Goal: Check status: Check status

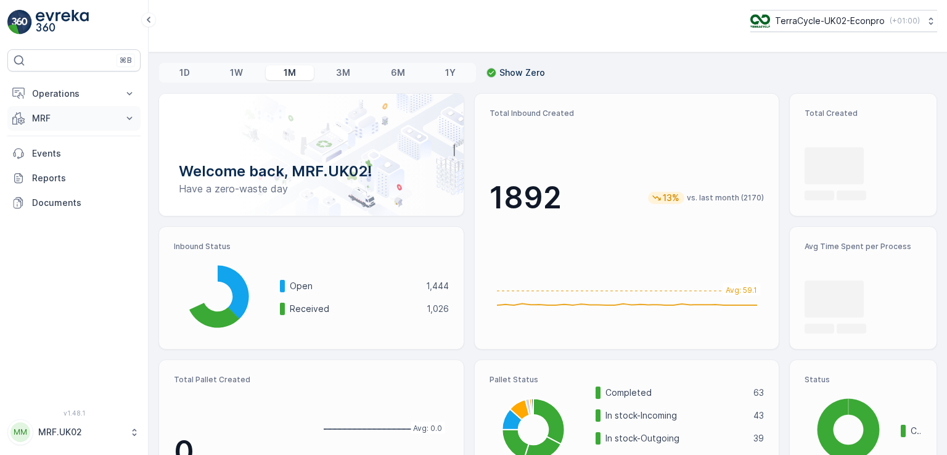
click at [99, 120] on p "MRF" at bounding box center [74, 118] width 84 height 12
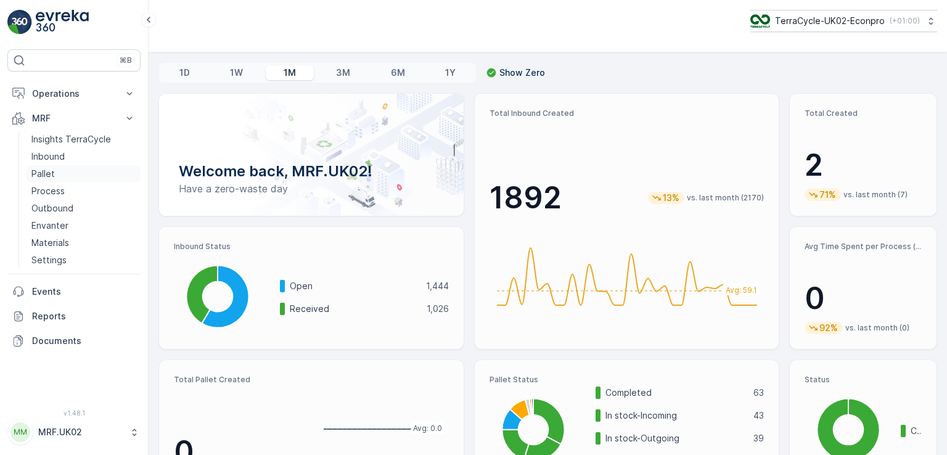
click at [55, 172] on link "Pallet" at bounding box center [84, 173] width 114 height 17
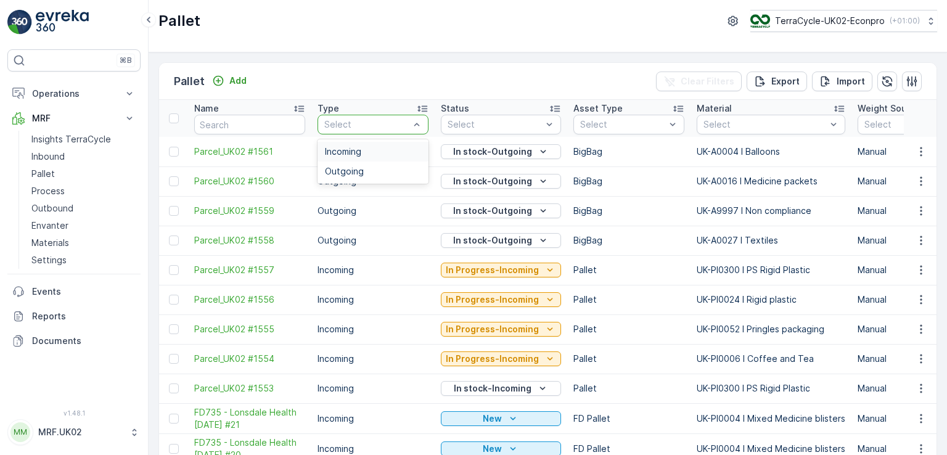
click at [383, 127] on div at bounding box center [367, 125] width 88 height 10
click at [370, 147] on div "Incoming" at bounding box center [373, 152] width 96 height 10
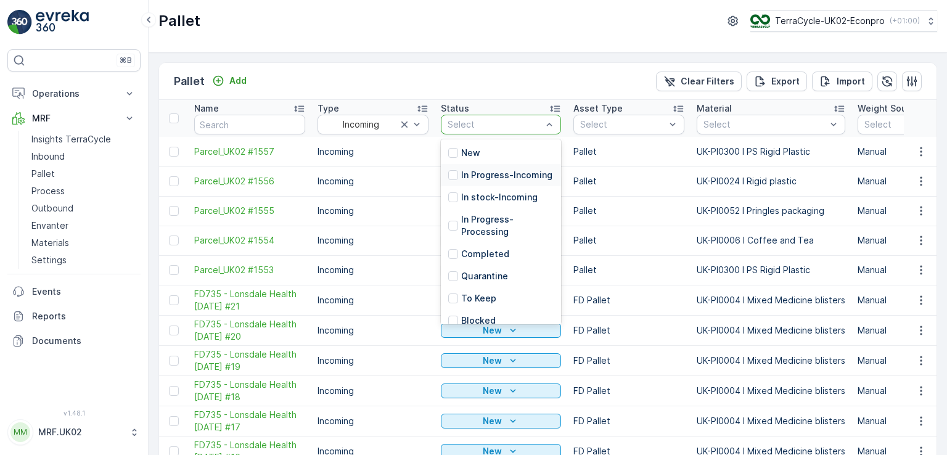
click at [476, 181] on p "In Progress-Incoming" at bounding box center [506, 175] width 91 height 12
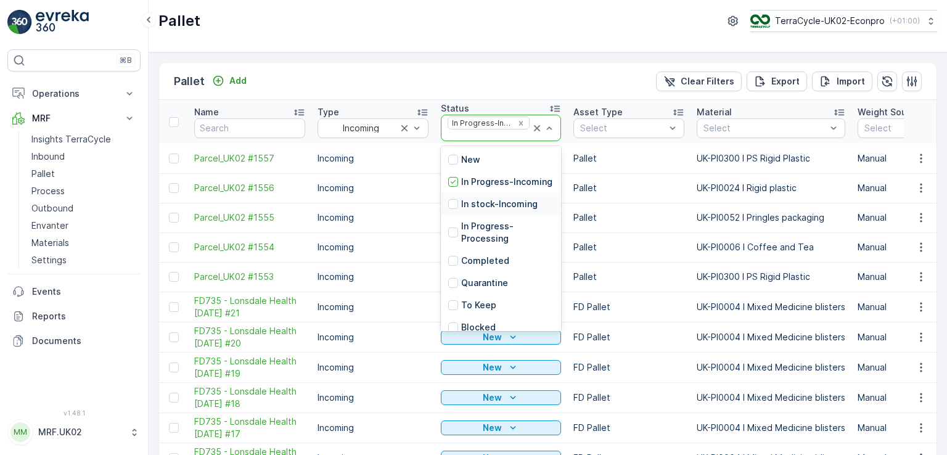
click at [497, 210] on p "In stock-Incoming" at bounding box center [499, 204] width 76 height 12
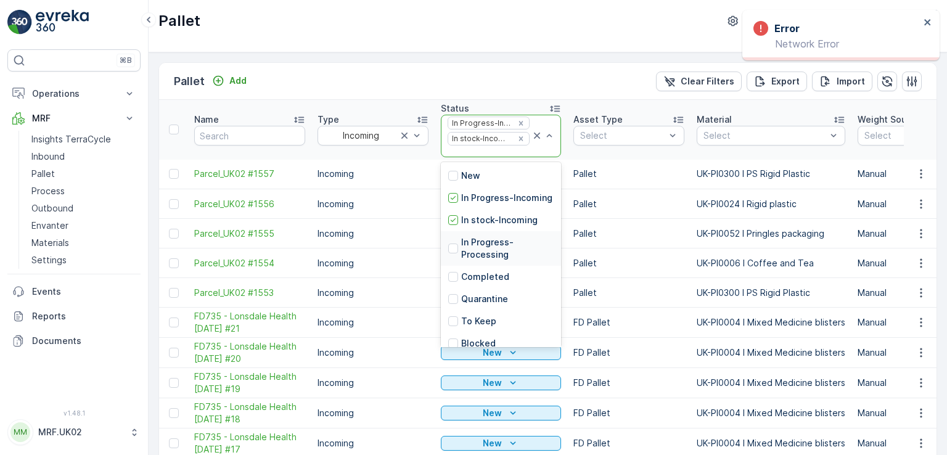
click at [485, 261] on p "In Progress-Processing" at bounding box center [507, 248] width 92 height 25
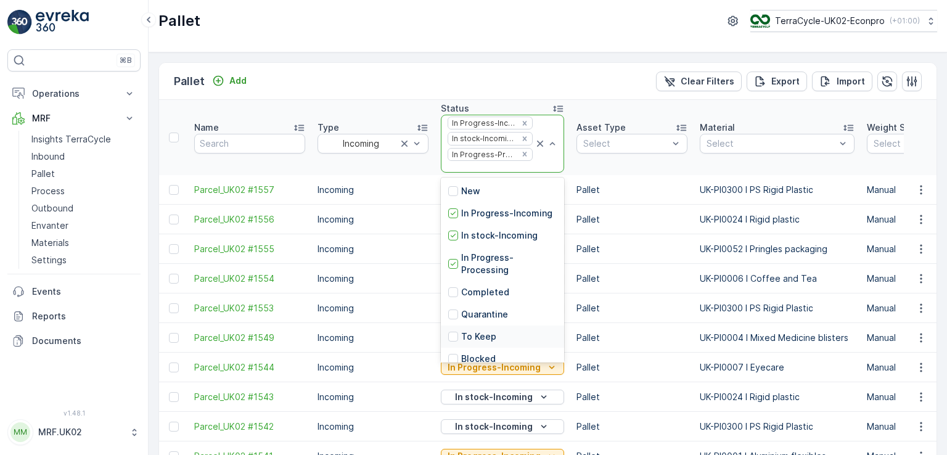
click at [477, 343] on p "To Keep" at bounding box center [478, 336] width 35 height 12
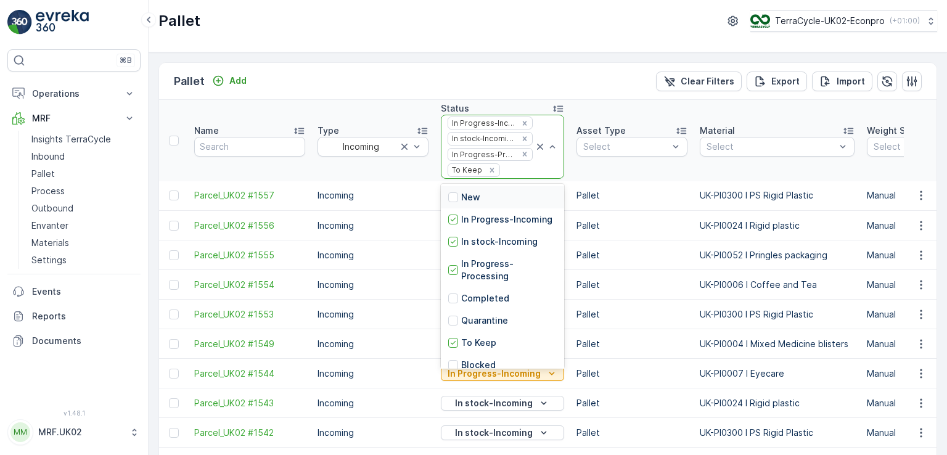
click at [517, 195] on div "New" at bounding box center [502, 197] width 123 height 22
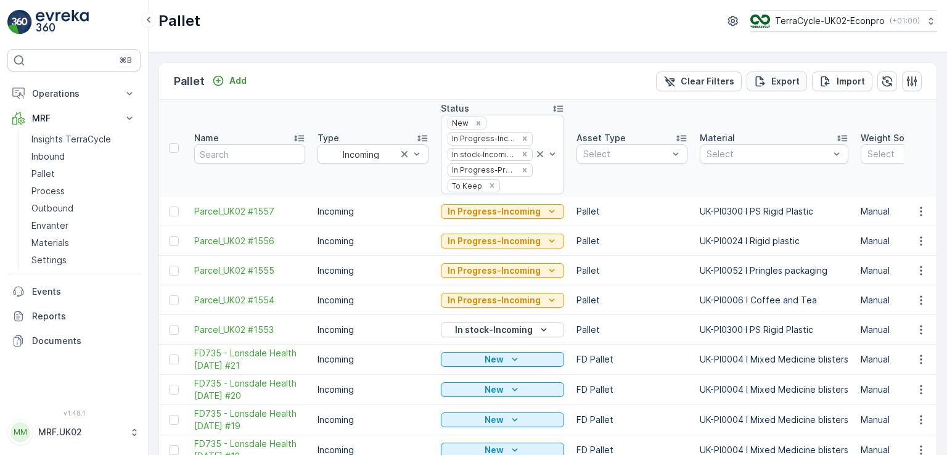
click at [782, 80] on p "Export" at bounding box center [785, 81] width 28 height 12
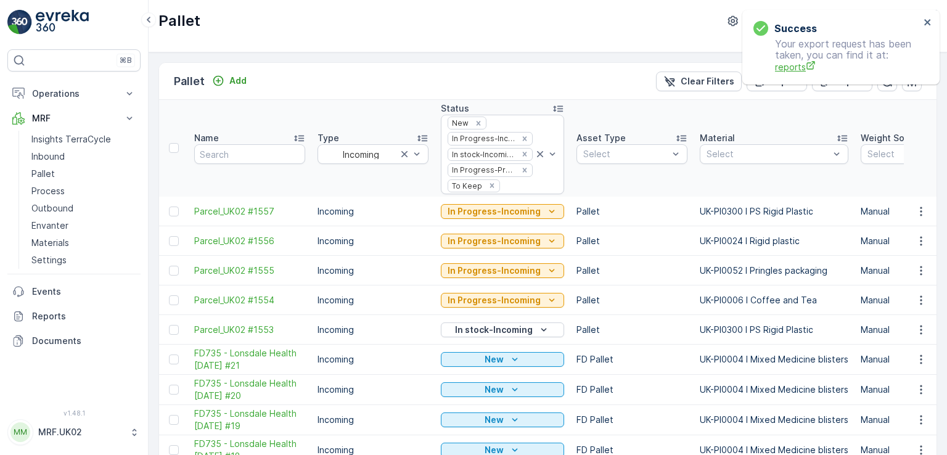
click at [793, 68] on span "reports" at bounding box center [847, 66] width 145 height 13
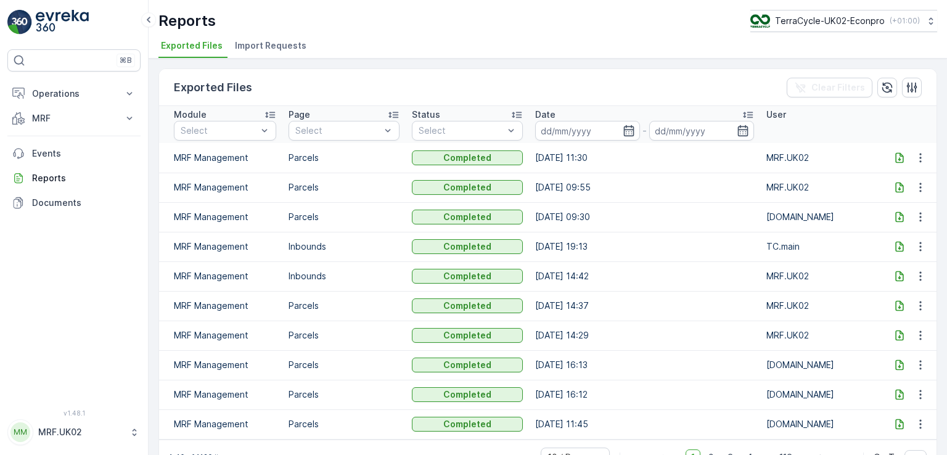
click at [898, 160] on icon at bounding box center [899, 158] width 12 height 12
click at [59, 126] on button "MRF" at bounding box center [73, 118] width 133 height 25
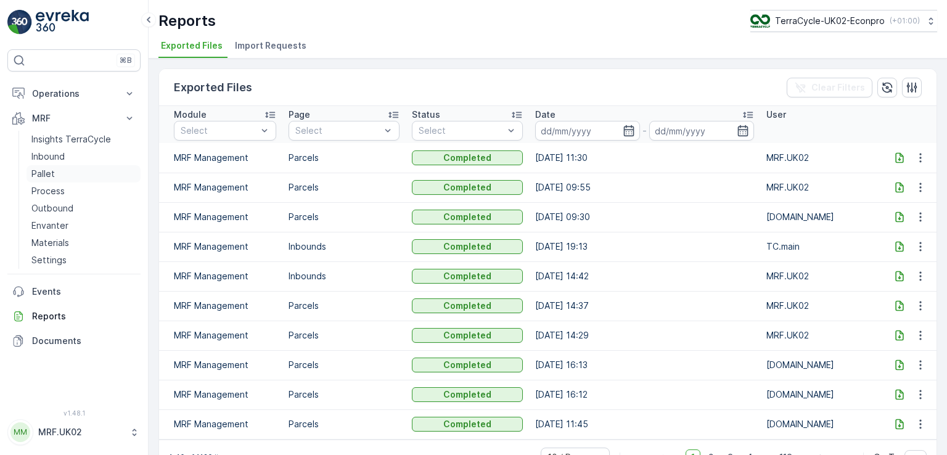
click at [62, 169] on link "Pallet" at bounding box center [84, 173] width 114 height 17
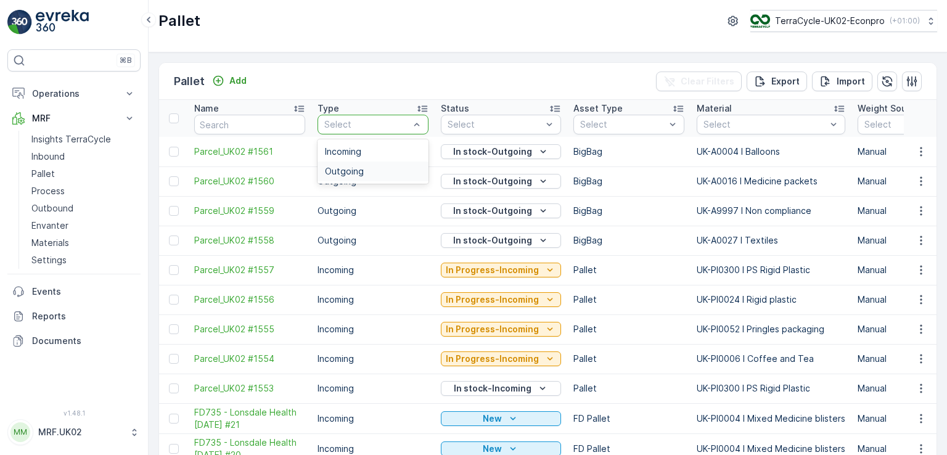
click at [382, 178] on div "Outgoing" at bounding box center [373, 172] width 111 height 20
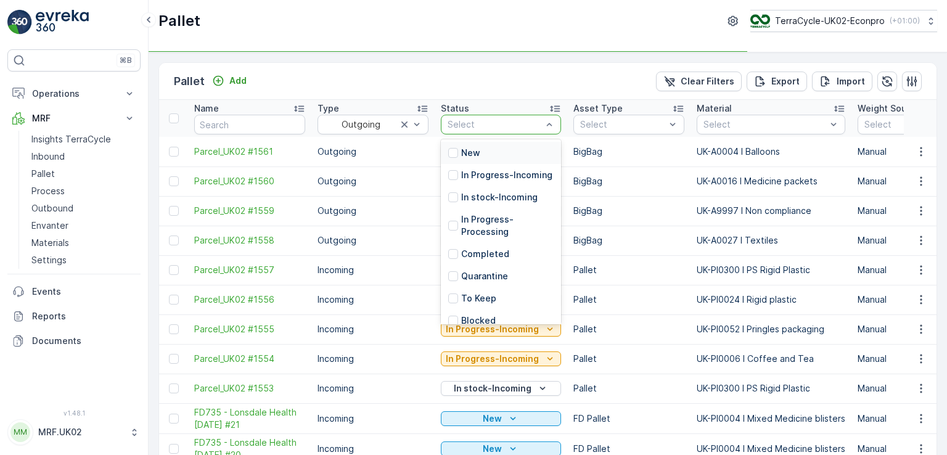
click at [486, 123] on div at bounding box center [494, 125] width 97 height 10
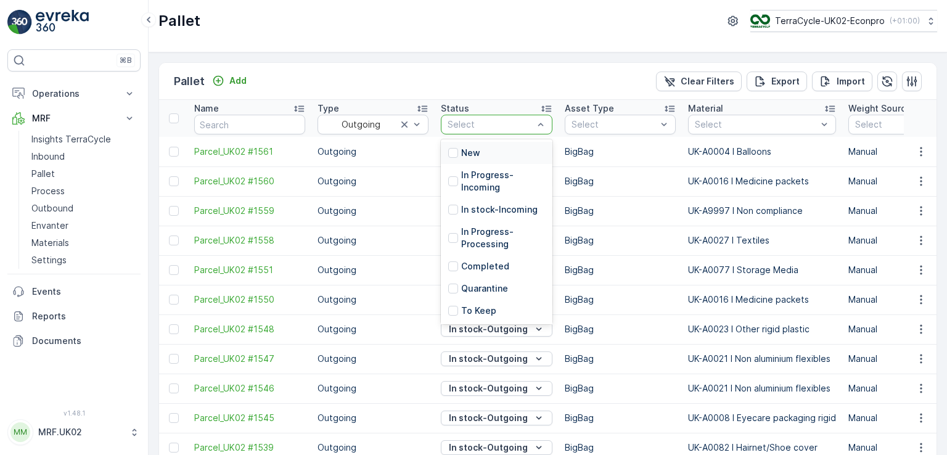
click at [513, 123] on div at bounding box center [490, 125] width 88 height 10
drag, startPoint x: 554, startPoint y: 247, endPoint x: 450, endPoint y: 239, distance: 104.5
click at [450, 239] on div at bounding box center [453, 238] width 10 height 10
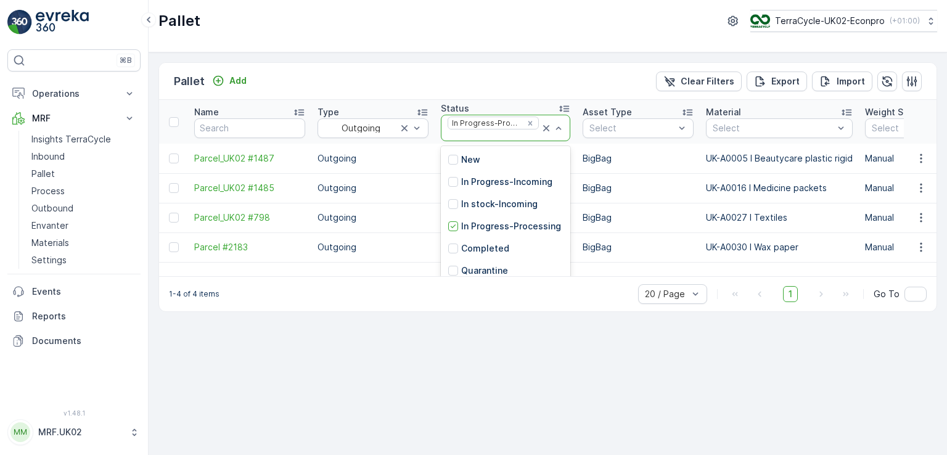
drag, startPoint x: 564, startPoint y: 189, endPoint x: 562, endPoint y: 251, distance: 61.7
click at [562, 251] on div "New In Progress-Incoming In stock-Incoming In Progress-Processing Completed Qua…" at bounding box center [505, 238] width 129 height 185
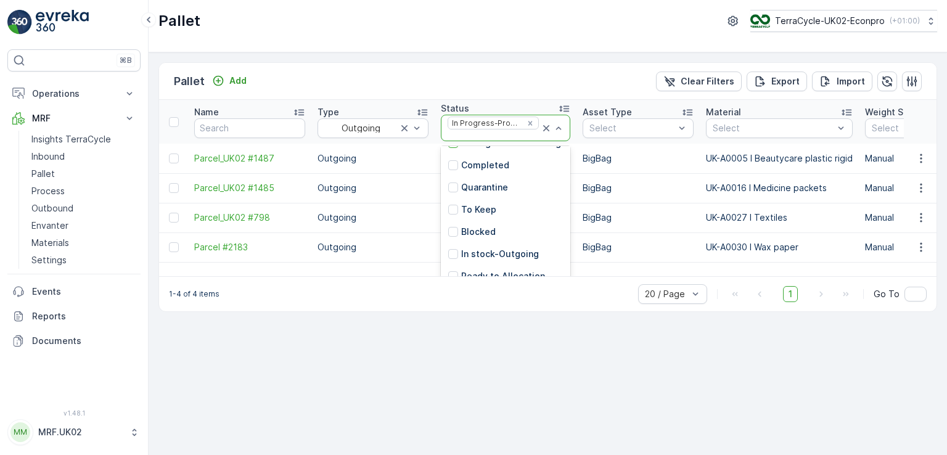
scroll to position [99, 0]
click at [451, 249] on div at bounding box center [453, 251] width 10 height 10
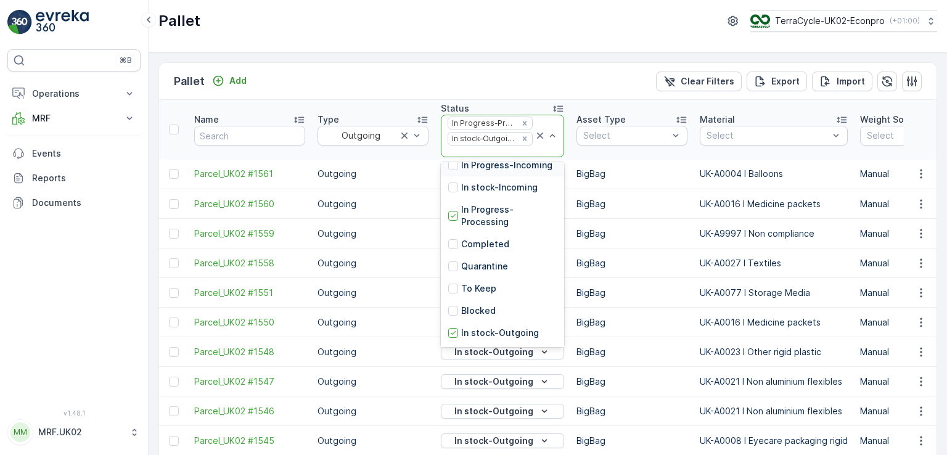
scroll to position [111, 0]
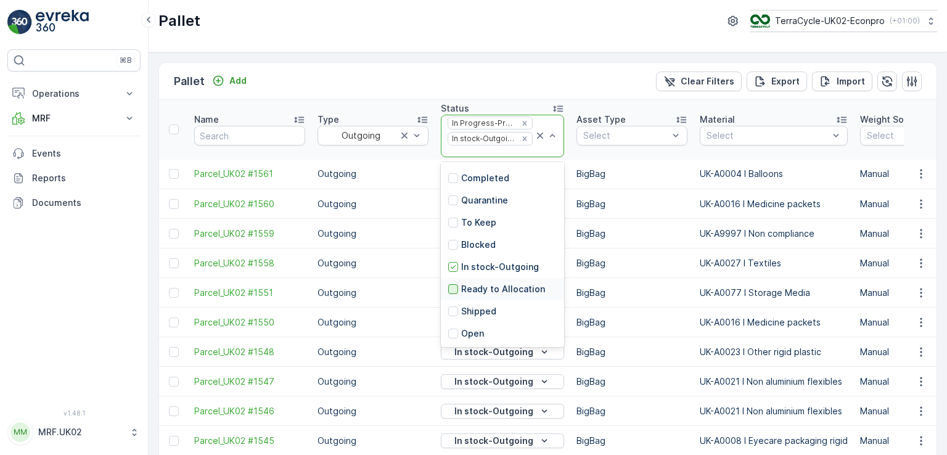
click at [450, 284] on div at bounding box center [453, 289] width 10 height 10
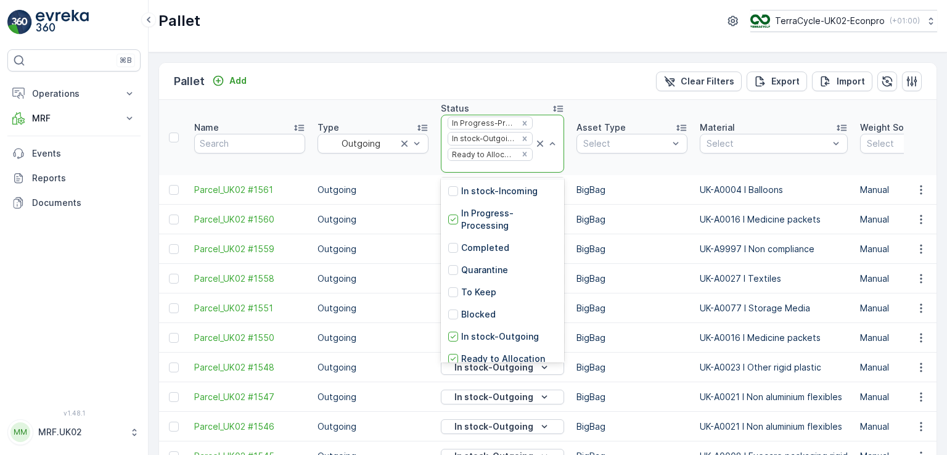
scroll to position [47, 0]
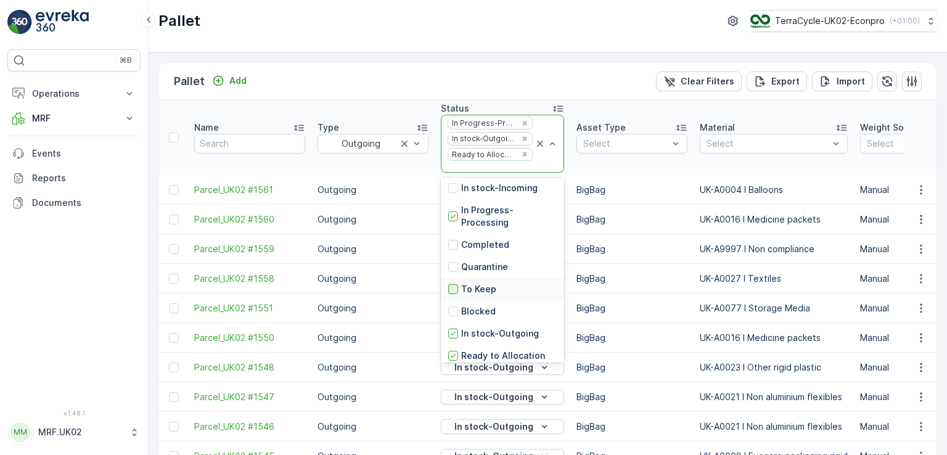
click at [454, 294] on div at bounding box center [453, 289] width 10 height 10
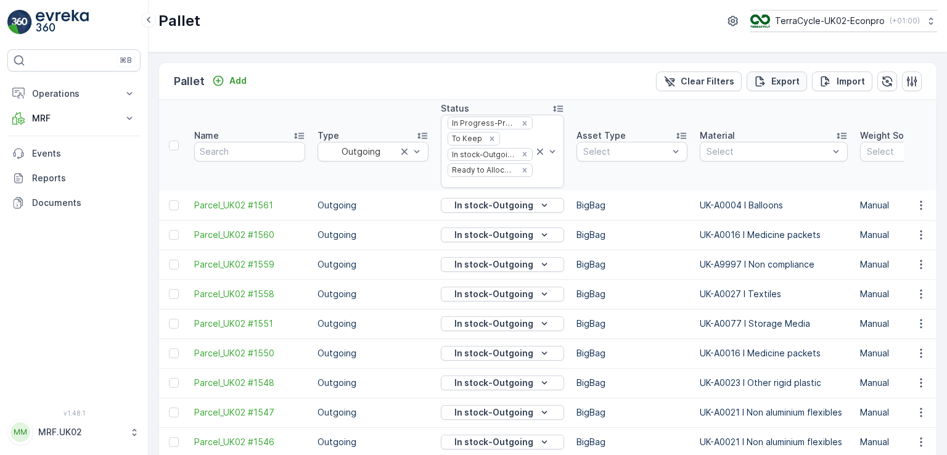
click at [785, 82] on p "Export" at bounding box center [785, 81] width 28 height 12
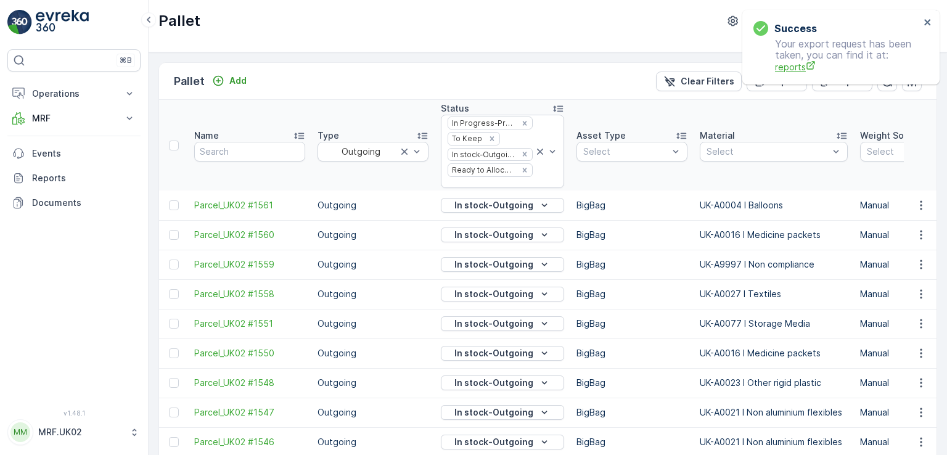
click at [790, 65] on span "reports" at bounding box center [847, 66] width 145 height 13
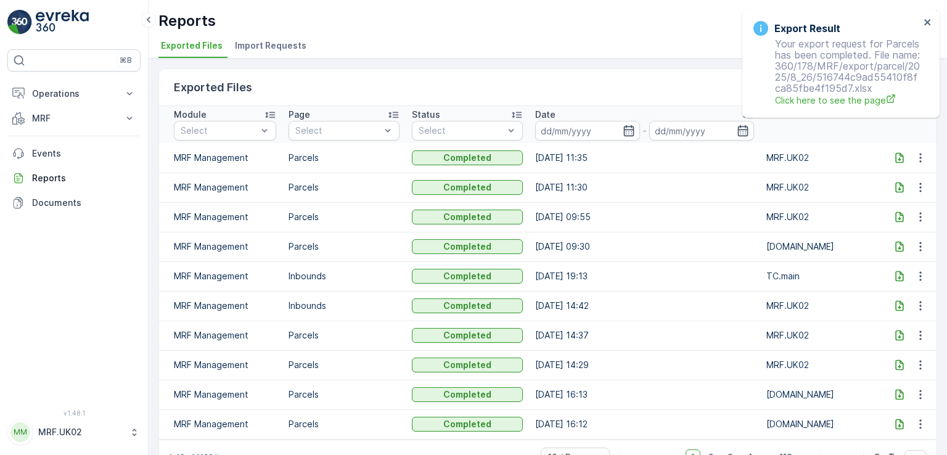
click at [896, 155] on icon at bounding box center [899, 158] width 12 height 12
click at [927, 22] on icon "close" at bounding box center [927, 22] width 6 height 6
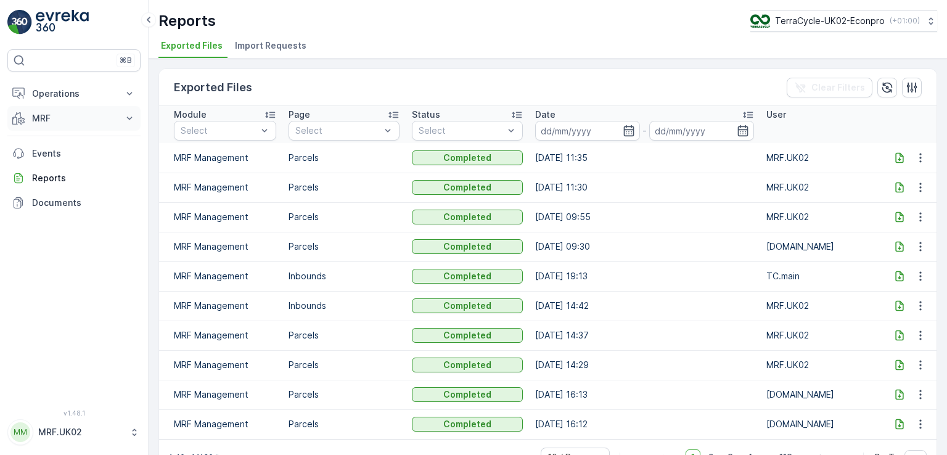
click at [43, 125] on button "MRF" at bounding box center [73, 118] width 133 height 25
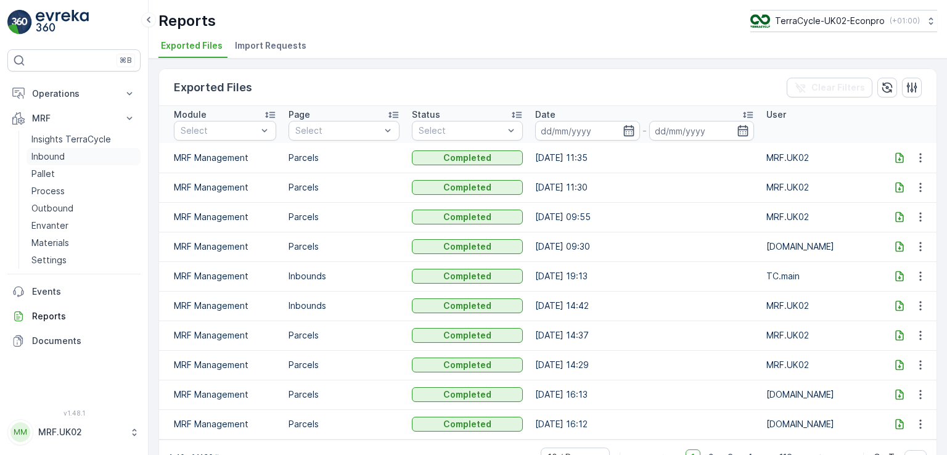
click at [67, 155] on link "Inbound" at bounding box center [84, 156] width 114 height 17
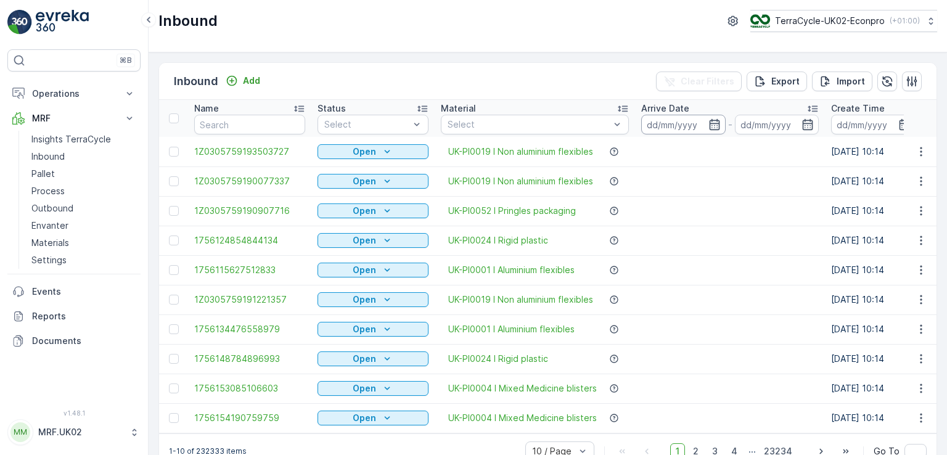
click at [668, 120] on input at bounding box center [683, 125] width 84 height 20
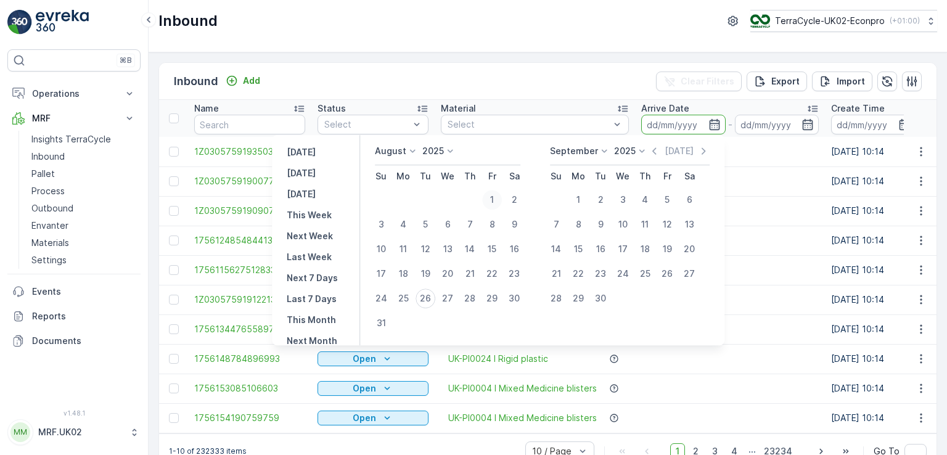
click at [499, 197] on div "1" at bounding box center [492, 200] width 20 height 20
type input "01.08.2025"
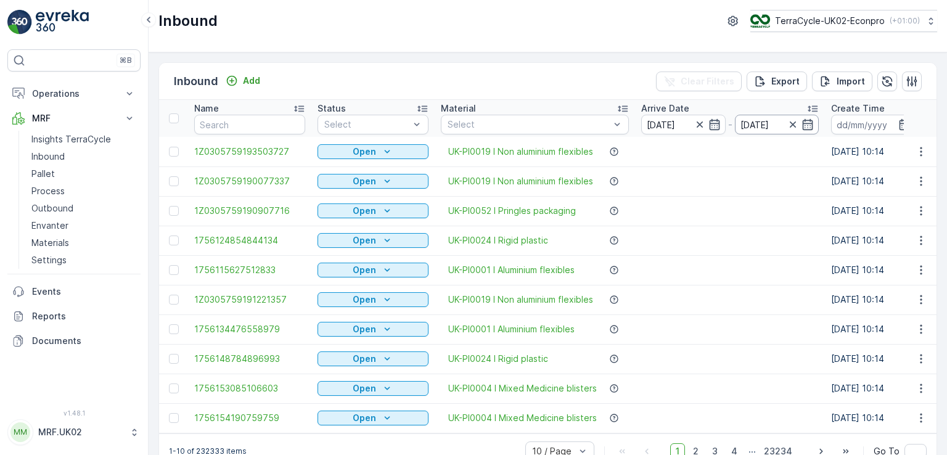
click at [778, 129] on input "01.08.2025" at bounding box center [777, 125] width 84 height 20
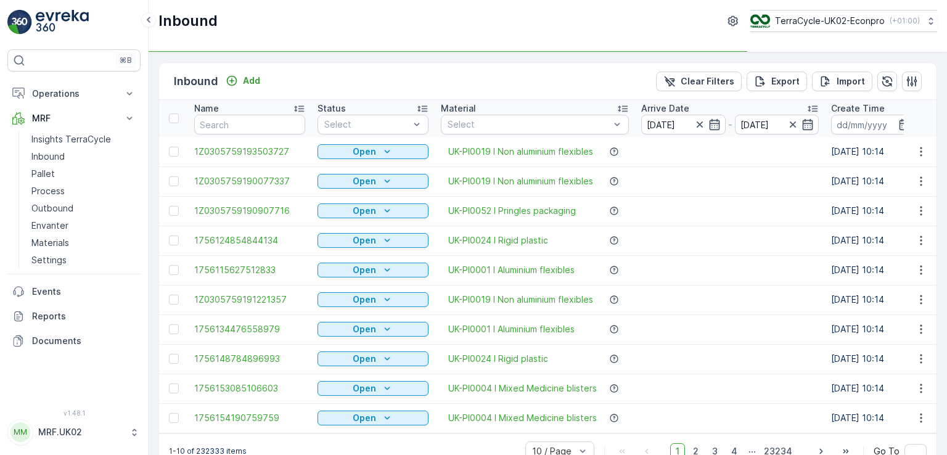
click at [778, 129] on input "01.08.2025" at bounding box center [777, 125] width 84 height 20
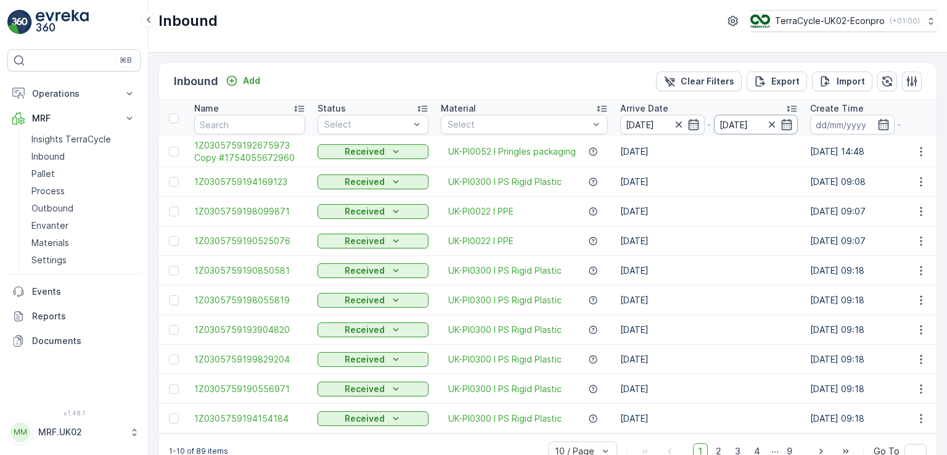
click at [756, 121] on input "01.08.2025" at bounding box center [756, 125] width 84 height 20
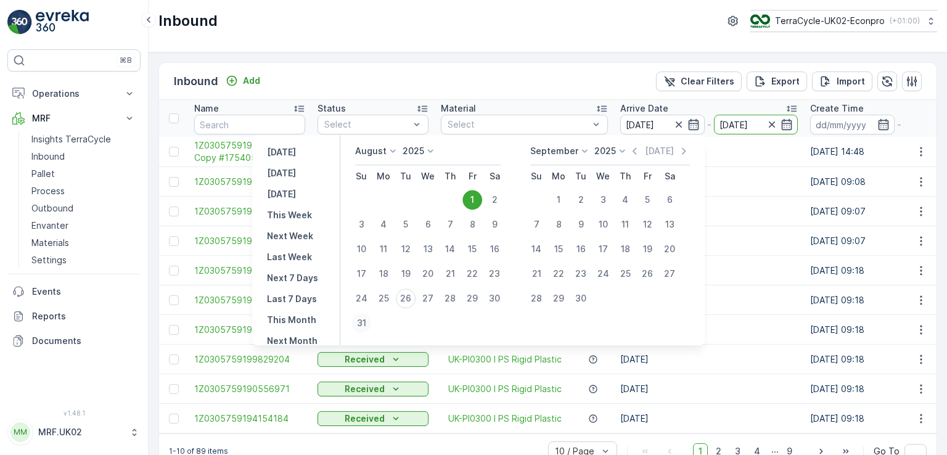
click at [367, 321] on div "31" at bounding box center [361, 323] width 20 height 20
type input "31.08.2025"
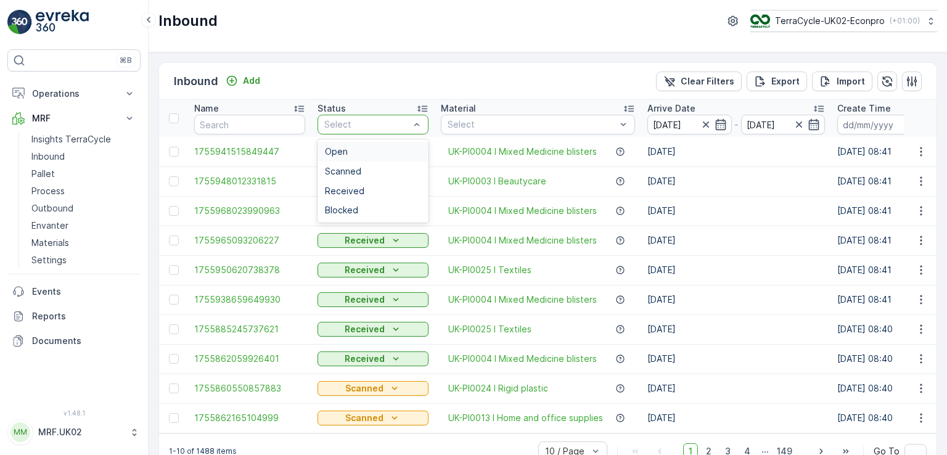
click at [385, 125] on div at bounding box center [367, 125] width 88 height 10
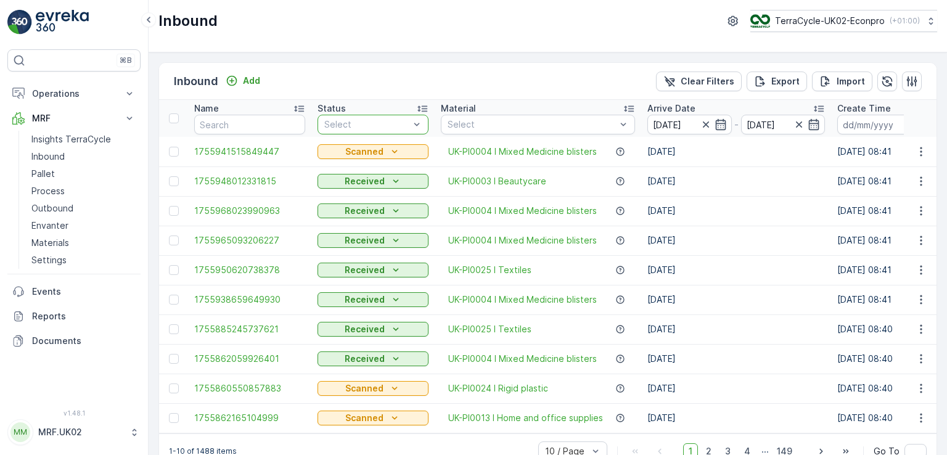
click at [385, 125] on div at bounding box center [367, 125] width 88 height 10
drag, startPoint x: 423, startPoint y: 436, endPoint x: 96, endPoint y: 287, distance: 359.2
click at [96, 287] on p "Events" at bounding box center [84, 291] width 104 height 12
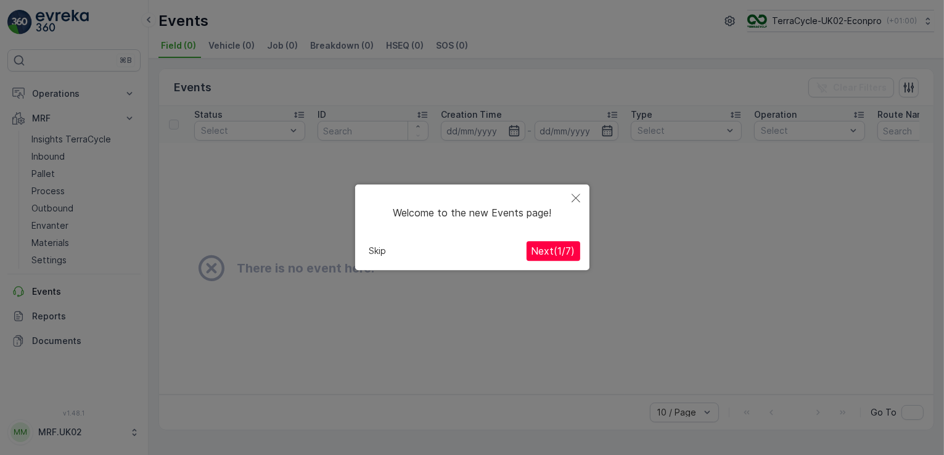
click at [576, 200] on icon "Close" at bounding box center [576, 198] width 9 height 9
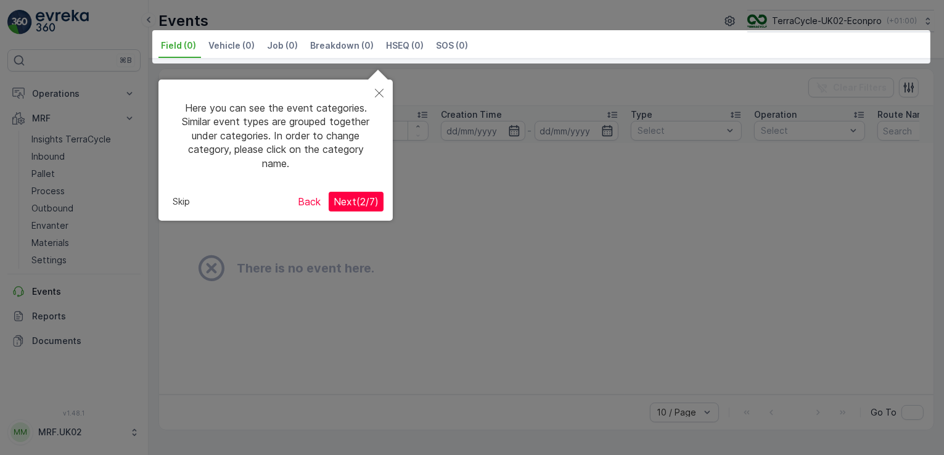
click at [375, 97] on button "Close" at bounding box center [379, 94] width 27 height 28
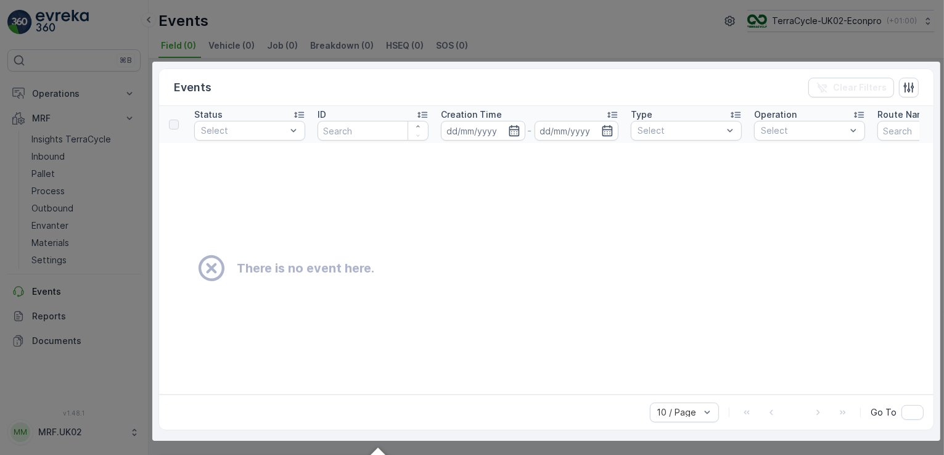
scroll to position [49, 0]
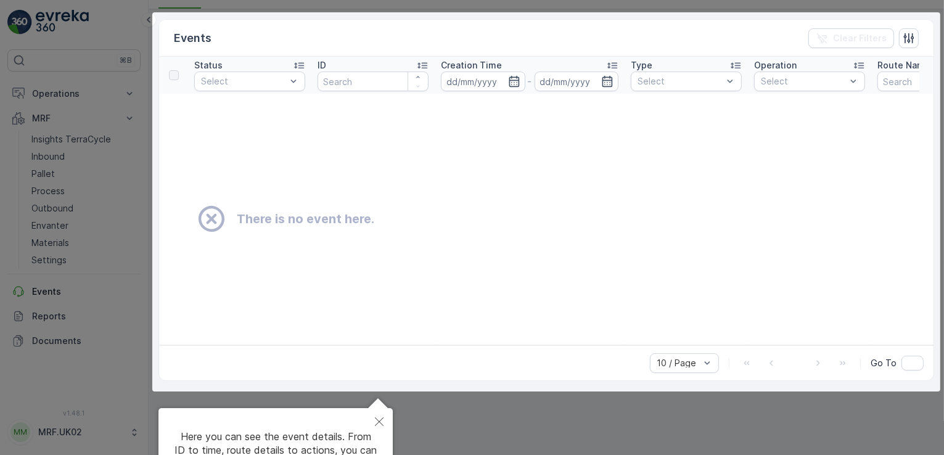
click at [117, 247] on div at bounding box center [472, 236] width 944 height 571
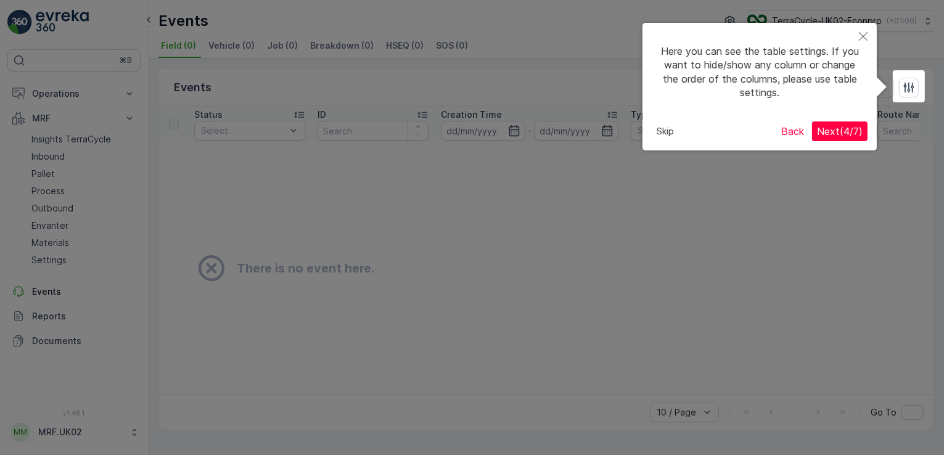
click at [864, 36] on icon "Close" at bounding box center [863, 36] width 9 height 9
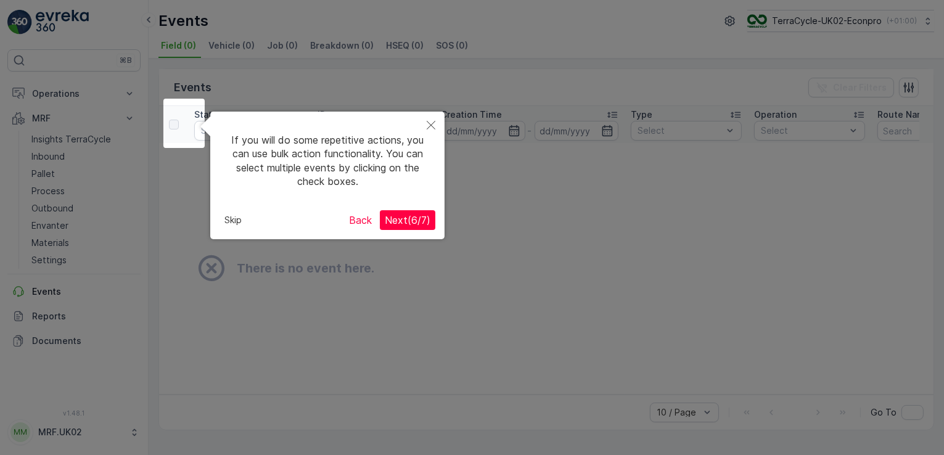
click at [229, 220] on button "Skip" at bounding box center [232, 220] width 27 height 18
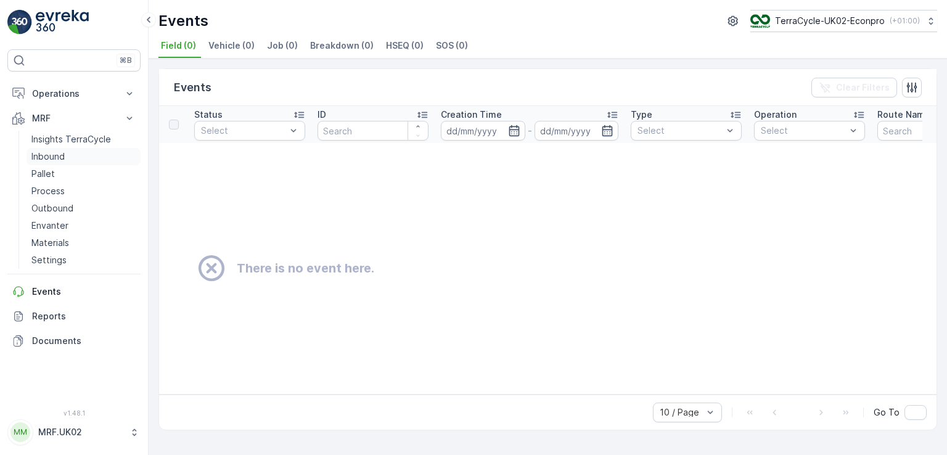
click at [50, 159] on p "Inbound" at bounding box center [47, 156] width 33 height 12
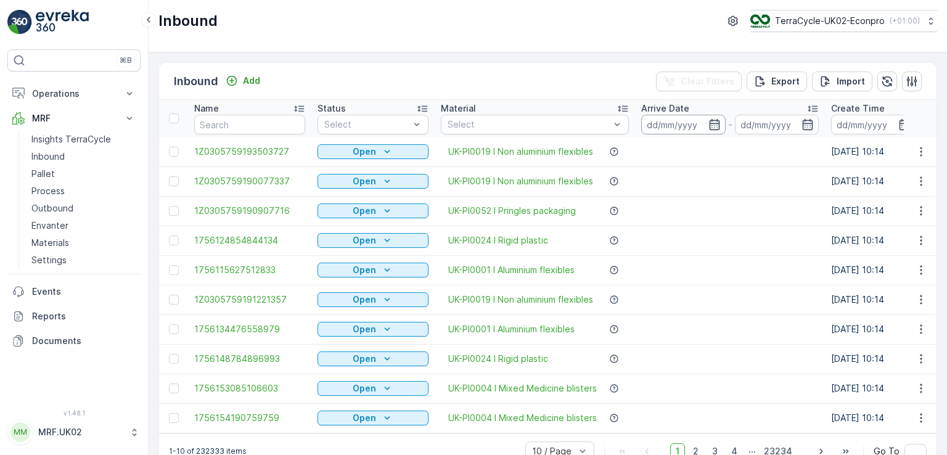
click at [665, 123] on input at bounding box center [683, 125] width 84 height 20
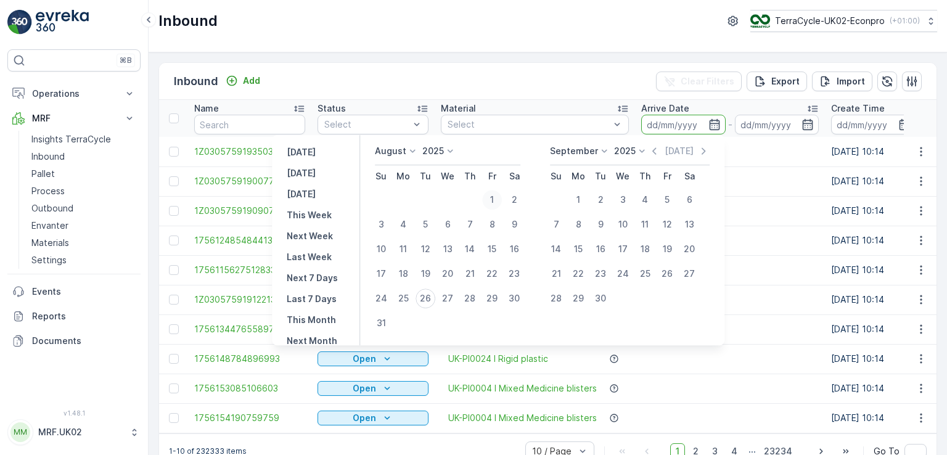
click at [498, 195] on div "1" at bounding box center [492, 200] width 20 height 20
type input "01.08.2025"
click at [774, 122] on input "01.08.2025" at bounding box center [777, 125] width 84 height 20
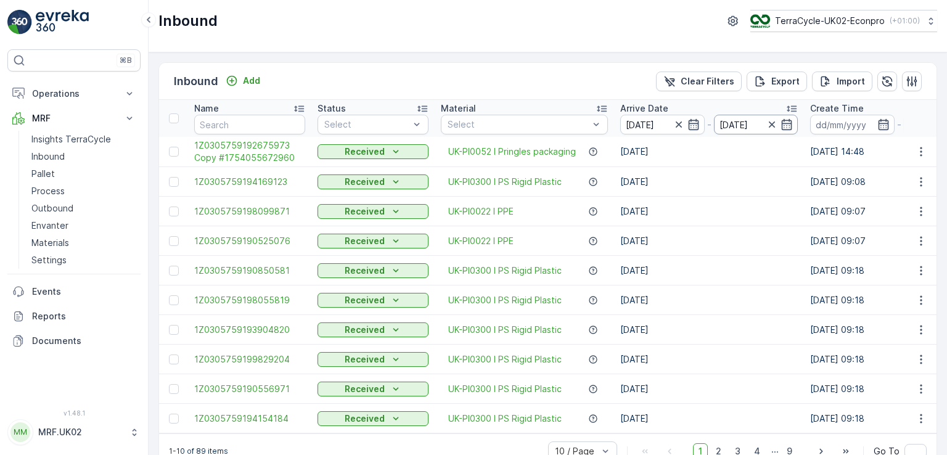
click at [748, 117] on input "01.08.2025" at bounding box center [756, 125] width 84 height 20
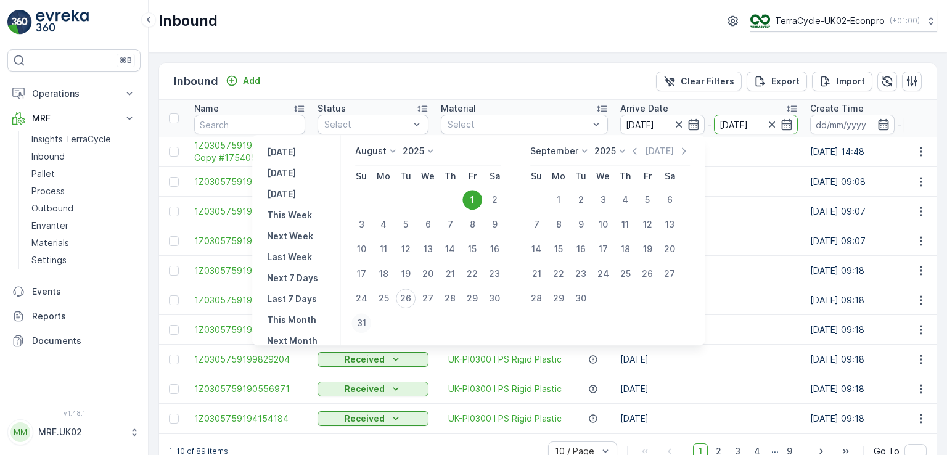
click at [363, 324] on div "31" at bounding box center [361, 323] width 20 height 20
type input "31.08.2025"
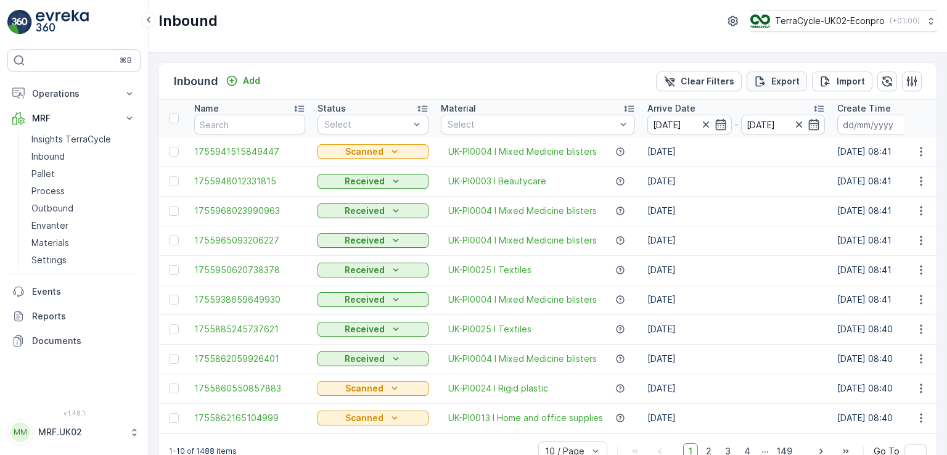
click at [782, 80] on p "Export" at bounding box center [785, 81] width 28 height 12
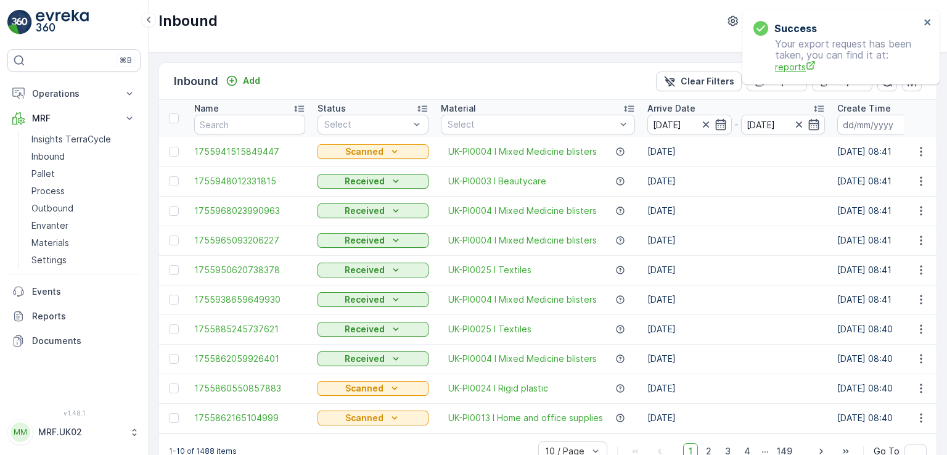
click at [787, 68] on span "reports" at bounding box center [847, 66] width 145 height 13
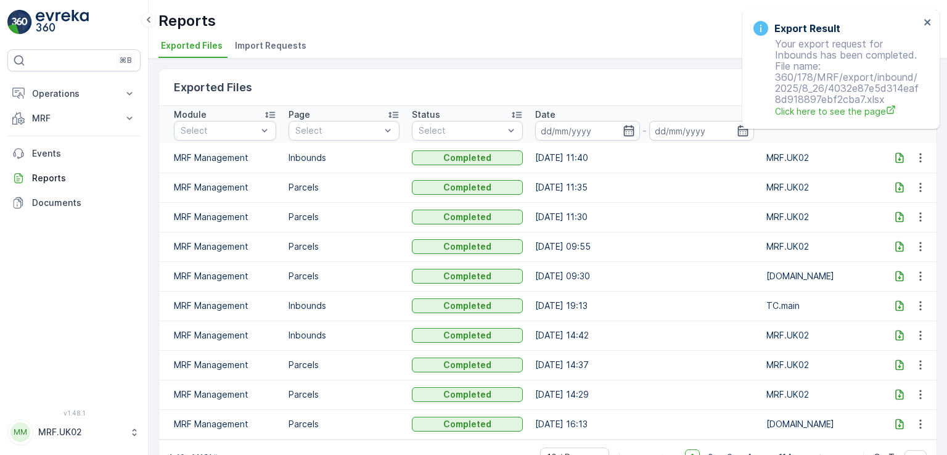
click at [895, 155] on icon at bounding box center [899, 158] width 12 height 12
